Goal: Task Accomplishment & Management: Complete application form

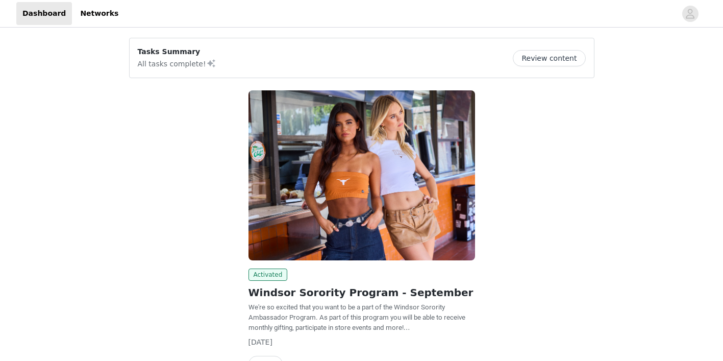
click at [546, 65] on button "Review content" at bounding box center [548, 58] width 72 height 16
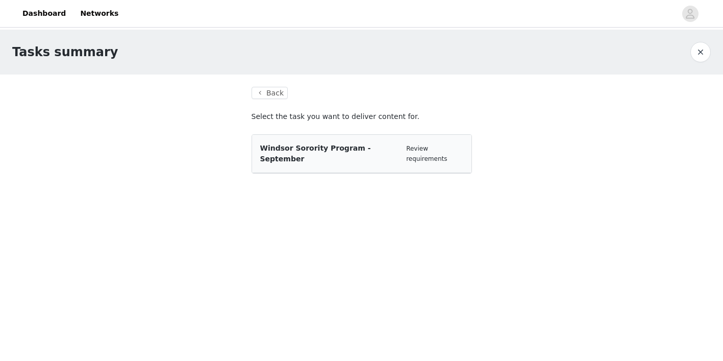
click at [393, 153] on div "Windsor Sorority Program - September Review requirements" at bounding box center [361, 154] width 219 height 38
click at [371, 150] on span "Windsor Sorority Program - September" at bounding box center [315, 153] width 111 height 19
click at [278, 94] on button "Back" at bounding box center [269, 93] width 37 height 12
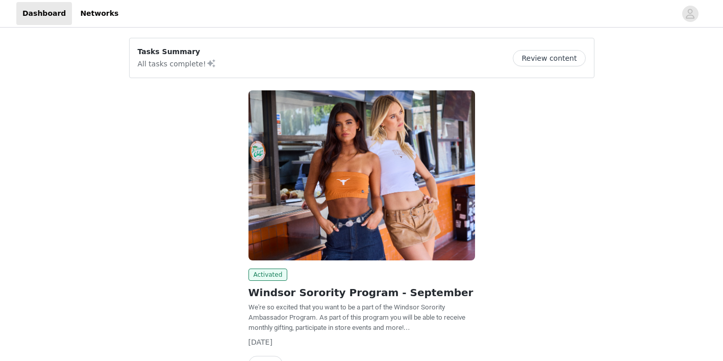
scroll to position [63, 0]
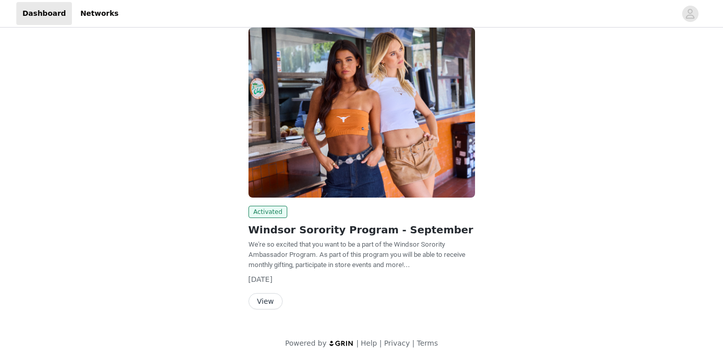
click at [266, 306] on button "View" at bounding box center [265, 301] width 34 height 16
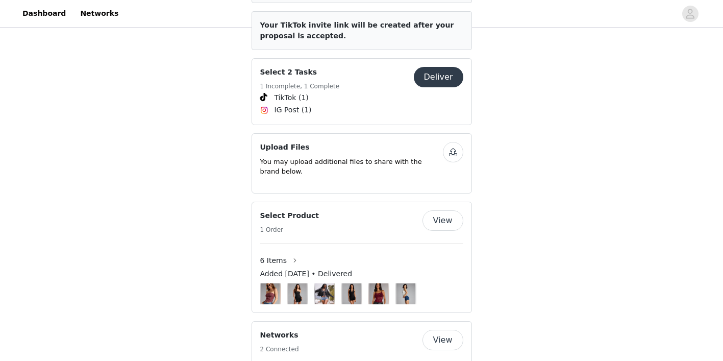
scroll to position [495, 0]
click at [440, 67] on button "Deliver" at bounding box center [438, 77] width 49 height 20
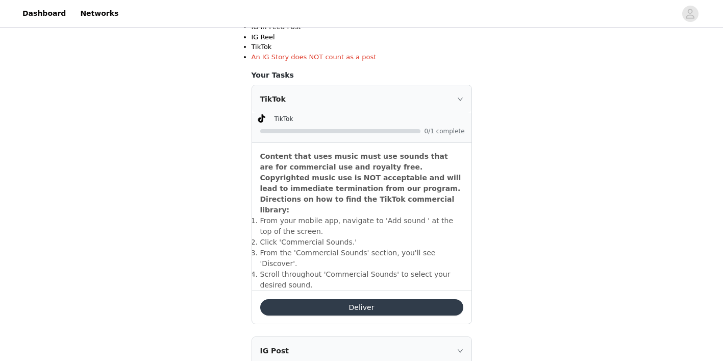
scroll to position [239, 0]
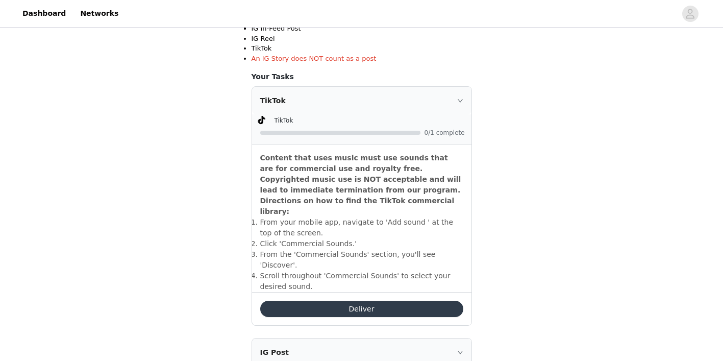
click at [315, 300] on button "Deliver" at bounding box center [361, 308] width 203 height 16
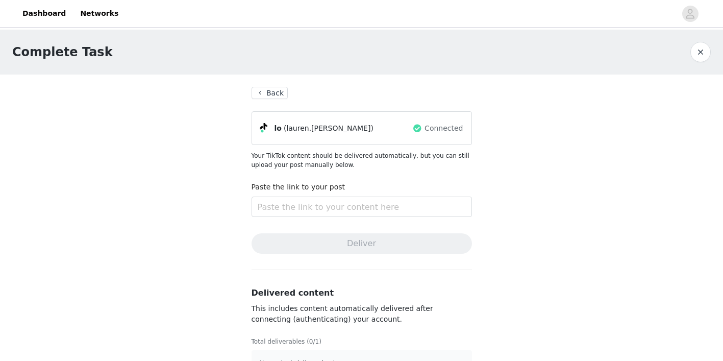
scroll to position [27, 0]
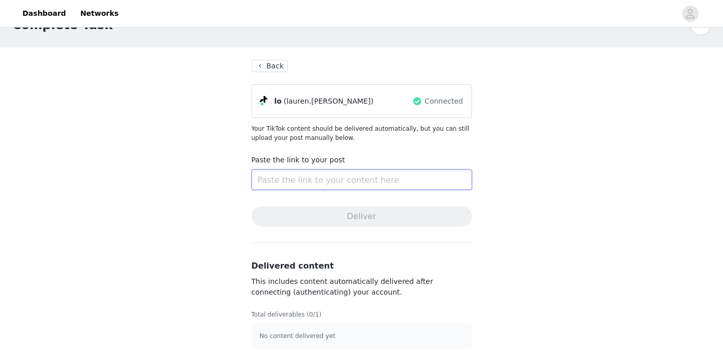
click at [321, 174] on input "text" at bounding box center [361, 179] width 220 height 20
paste input "https://www.tiktok.com/t/ZP8A1Ah8V/"
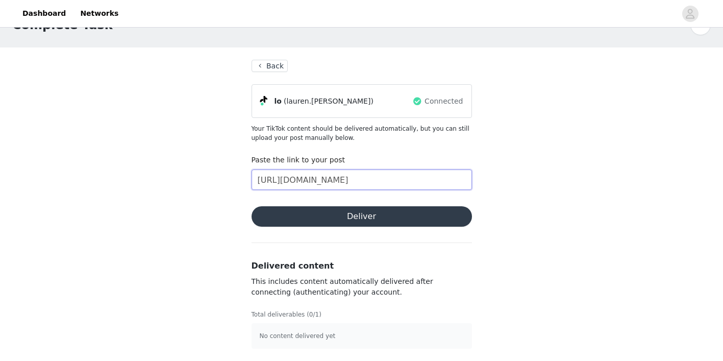
type input "https://www.tiktok.com/t/ZP8A1Ah8V/"
click at [373, 215] on button "Deliver" at bounding box center [361, 216] width 220 height 20
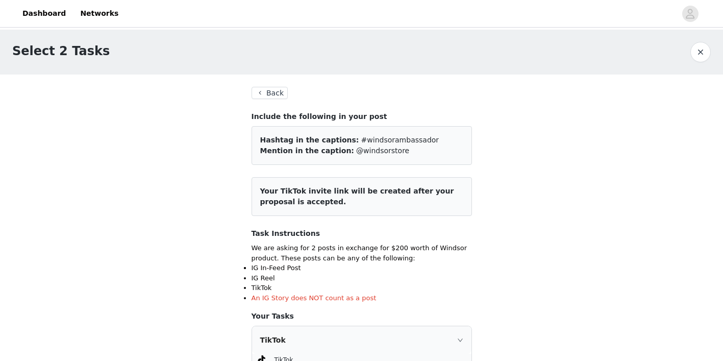
click at [275, 90] on button "Back" at bounding box center [269, 93] width 37 height 12
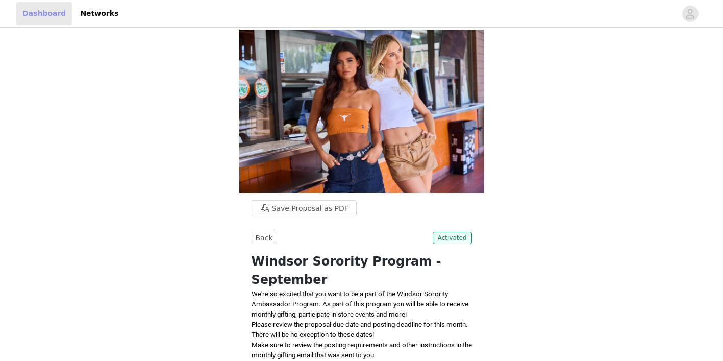
click at [35, 12] on link "Dashboard" at bounding box center [44, 13] width 56 height 23
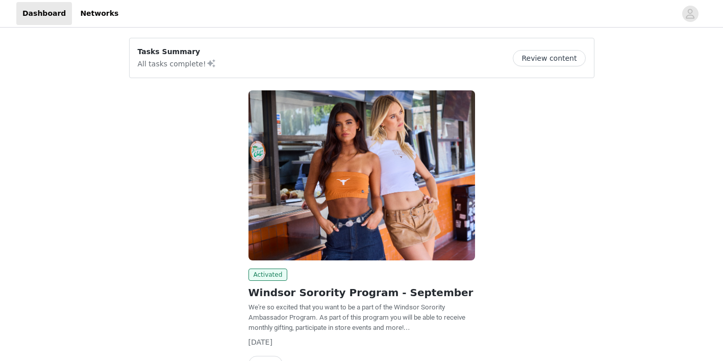
click at [531, 64] on button "Review content" at bounding box center [548, 58] width 72 height 16
